Goal: Task Accomplishment & Management: Manage account settings

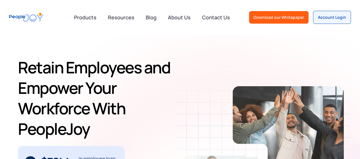
click at [330, 17] on div "Account Login" at bounding box center [332, 18] width 28 height 6
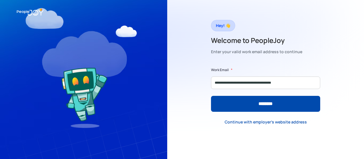
type input "**********"
click at [211, 96] on input "********" at bounding box center [265, 104] width 109 height 16
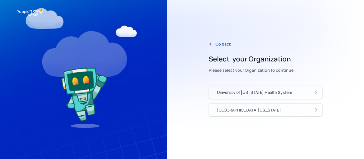
click at [246, 94] on div "University of Pennsylvania Health System" at bounding box center [254, 93] width 75 height 6
